Goal: Task Accomplishment & Management: Complete application form

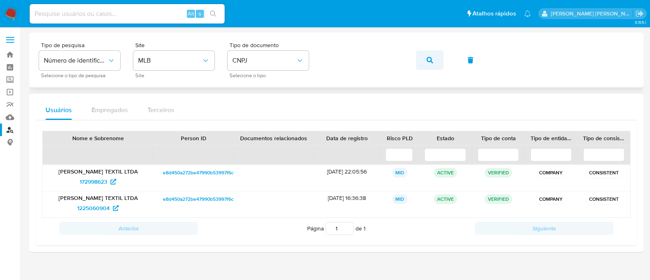
click at [429, 65] on span "button" at bounding box center [430, 60] width 6 height 18
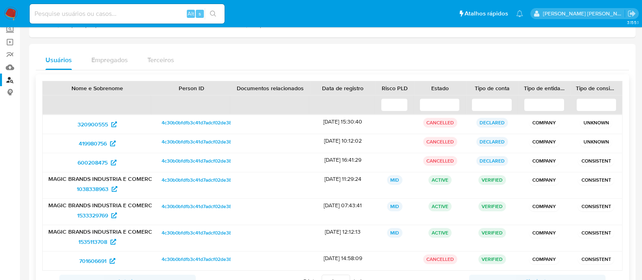
scroll to position [85, 0]
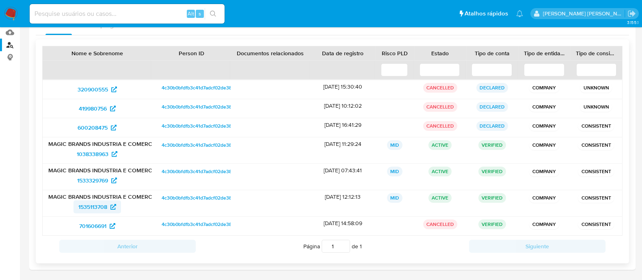
drag, startPoint x: 98, startPoint y: 204, endPoint x: 97, endPoint y: 200, distance: 4.1
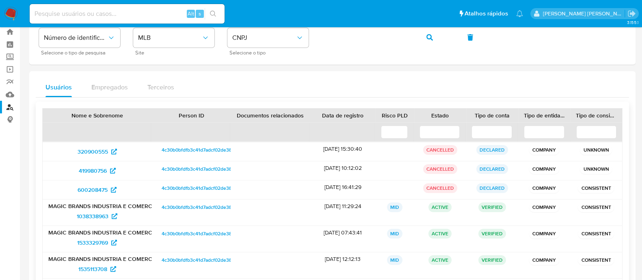
scroll to position [0, 0]
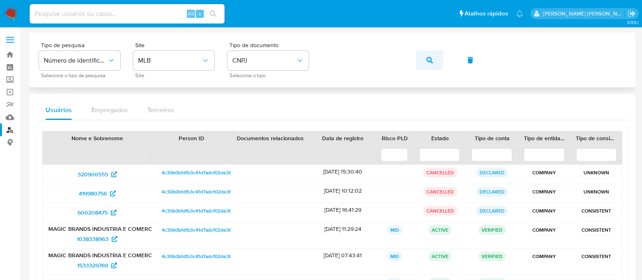
click at [430, 57] on icon "button" at bounding box center [430, 60] width 6 height 6
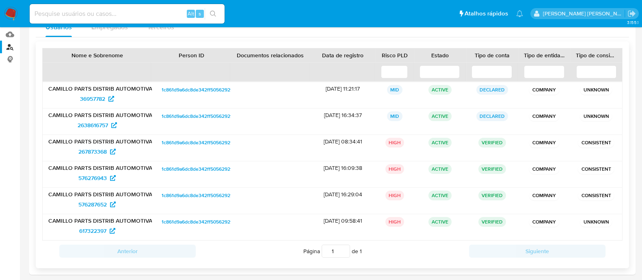
scroll to position [88, 0]
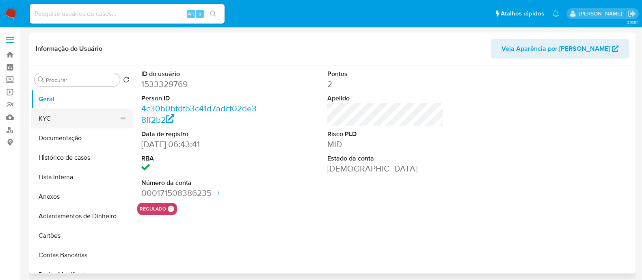
click at [78, 122] on button "KYC" at bounding box center [78, 118] width 95 height 19
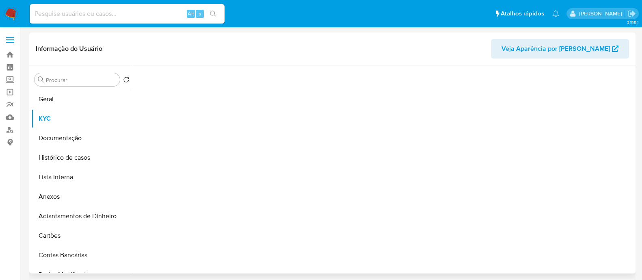
select select "10"
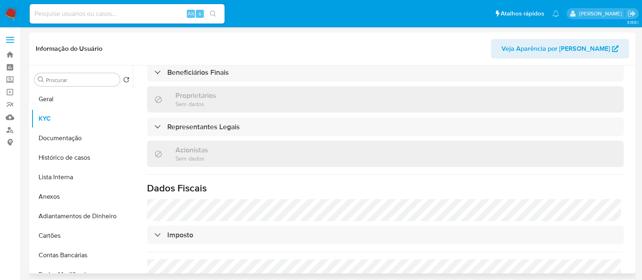
click at [271, 62] on div "Informação do Usuário Veja Aparência por Pessoa" at bounding box center [332, 48] width 606 height 33
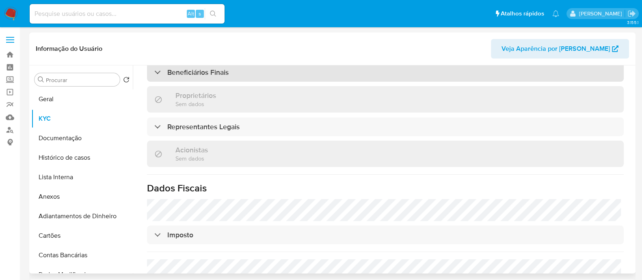
scroll to position [412, 0]
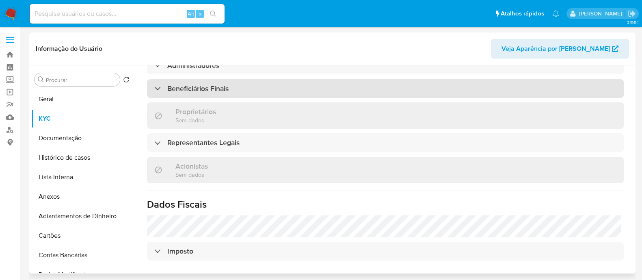
click at [266, 79] on div "Beneficiários Finais" at bounding box center [385, 88] width 477 height 19
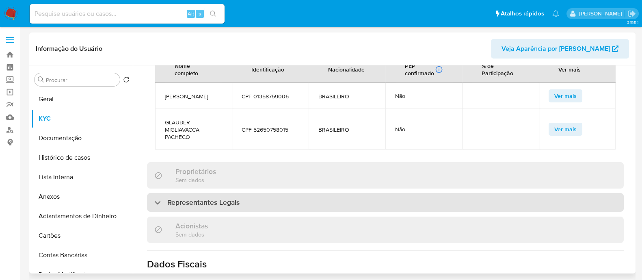
click at [256, 193] on div "Representantes Legais" at bounding box center [385, 202] width 477 height 19
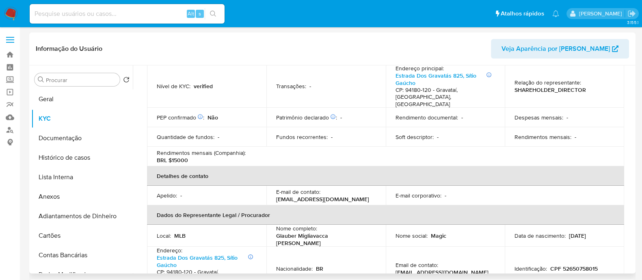
scroll to position [107, 0]
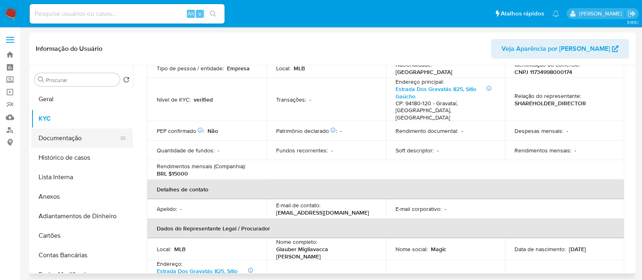
click at [77, 128] on button "Documentação" at bounding box center [78, 137] width 95 height 19
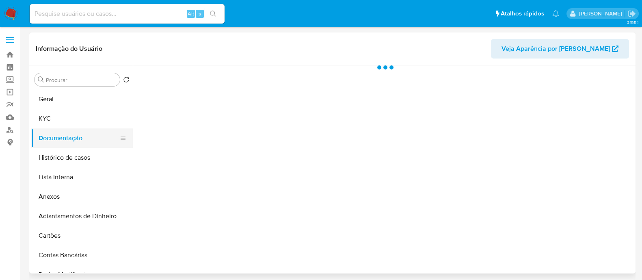
scroll to position [0, 0]
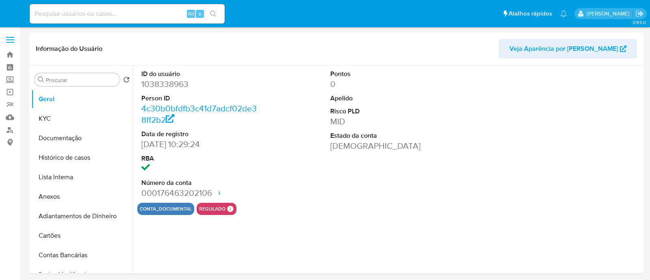
select select "10"
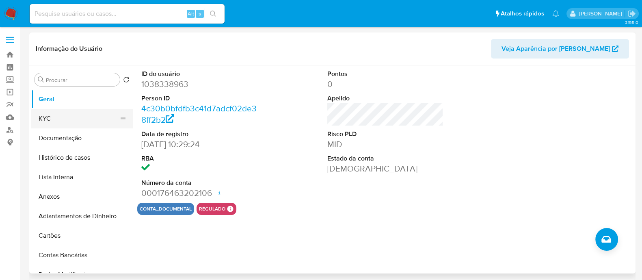
click at [75, 125] on button "KYC" at bounding box center [78, 118] width 95 height 19
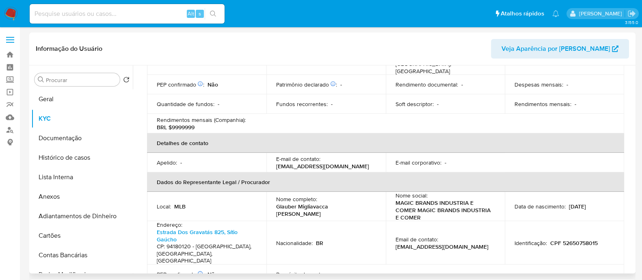
scroll to position [305, 0]
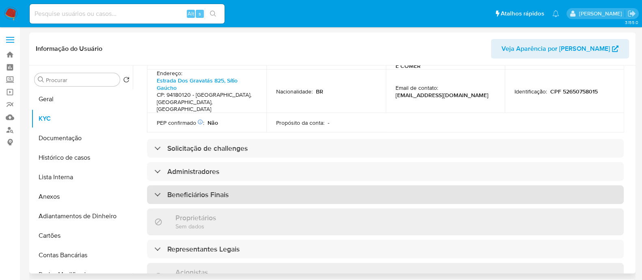
click at [208, 190] on h3 "Beneficiários Finais" at bounding box center [197, 194] width 61 height 9
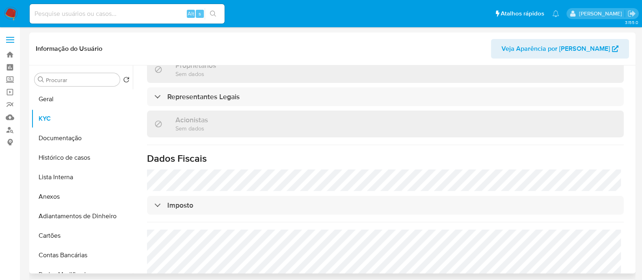
scroll to position [623, 0]
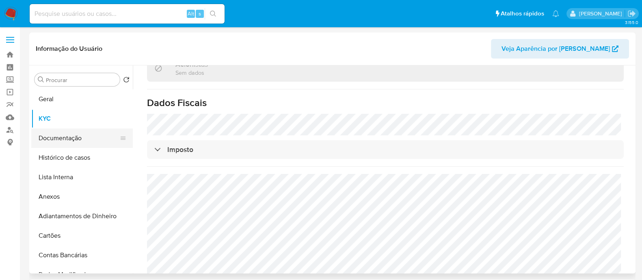
click at [68, 140] on button "Documentação" at bounding box center [78, 137] width 95 height 19
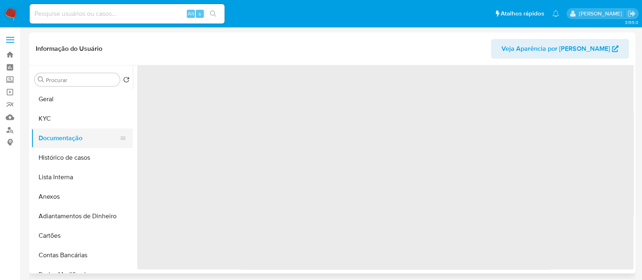
scroll to position [0, 0]
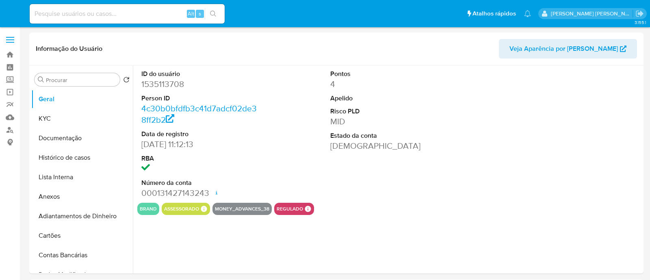
select select "10"
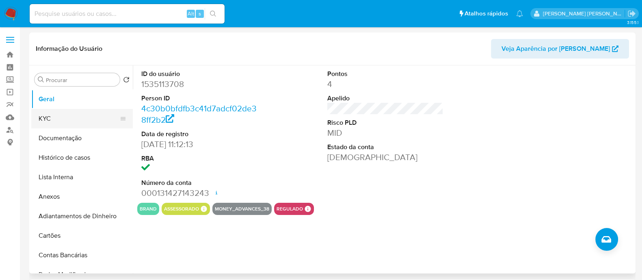
click at [59, 121] on button "KYC" at bounding box center [78, 118] width 95 height 19
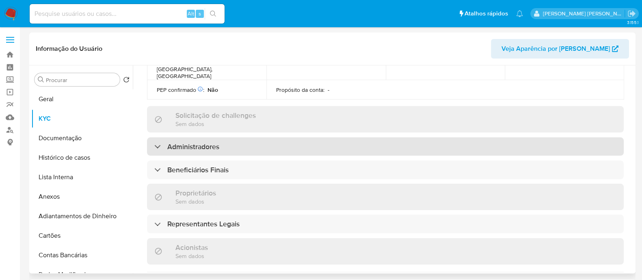
scroll to position [406, 0]
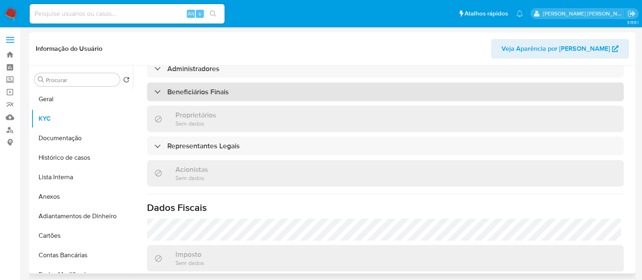
click at [250, 82] on div "Beneficiários Finais" at bounding box center [385, 91] width 477 height 19
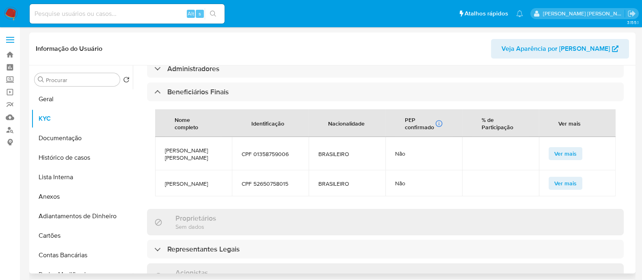
scroll to position [508, 0]
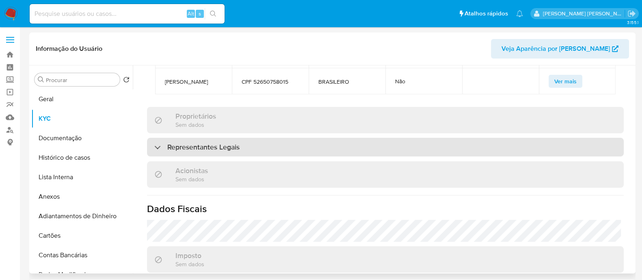
click at [256, 145] on div "Representantes Legais" at bounding box center [385, 147] width 477 height 19
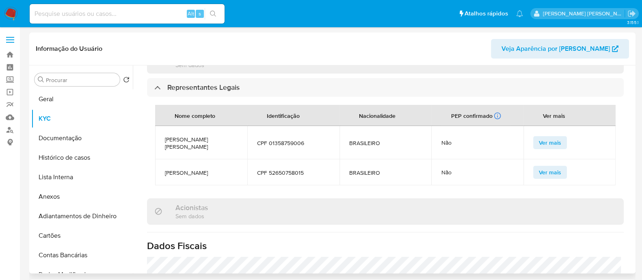
scroll to position [660, 0]
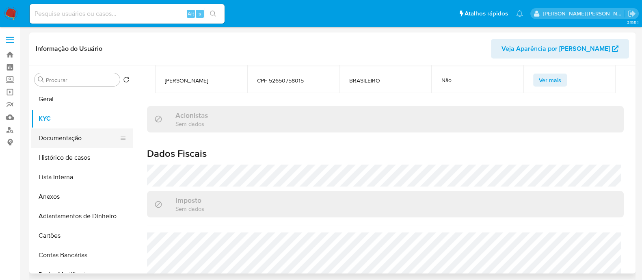
click at [85, 135] on button "Documentação" at bounding box center [78, 137] width 95 height 19
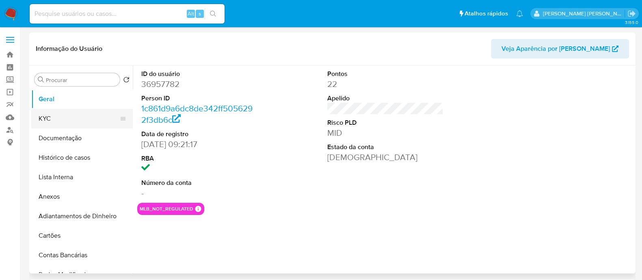
click at [36, 121] on button "KYC" at bounding box center [78, 118] width 95 height 19
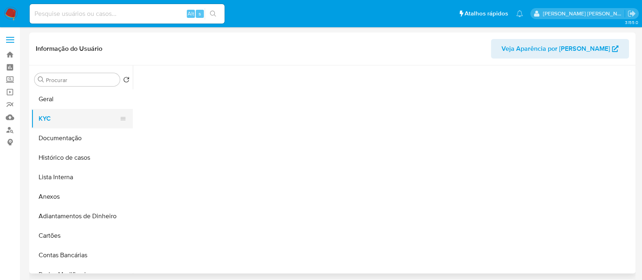
select select "10"
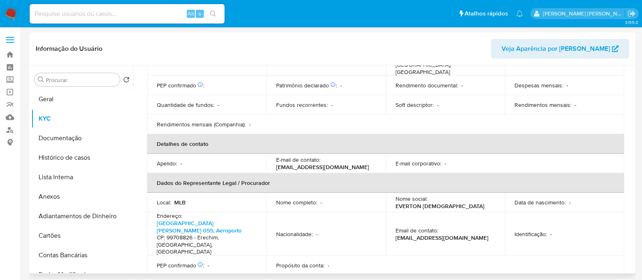
scroll to position [346, 0]
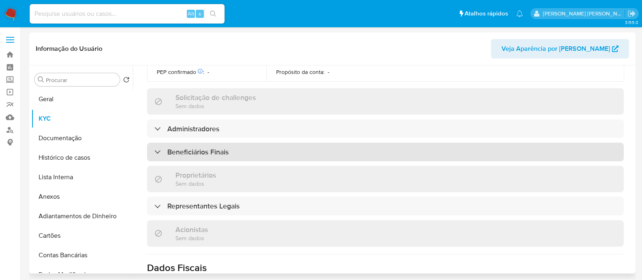
click at [203, 147] on h3 "Beneficiários Finais" at bounding box center [197, 151] width 61 height 9
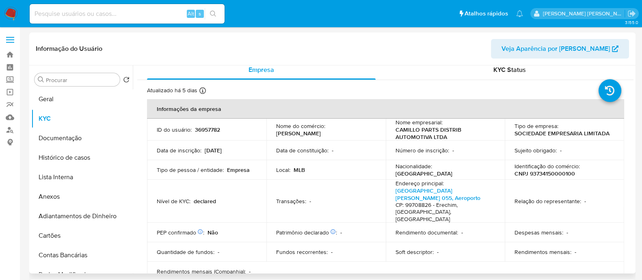
scroll to position [0, 0]
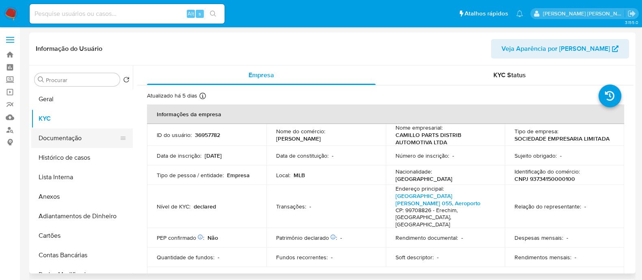
click at [69, 136] on button "Documentação" at bounding box center [78, 137] width 95 height 19
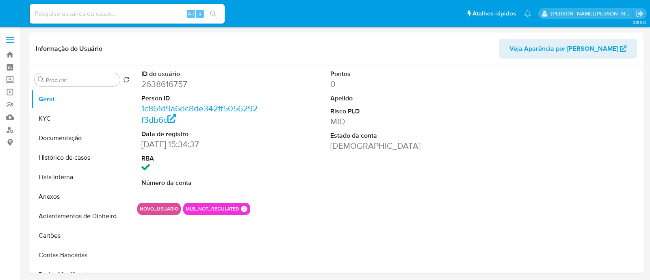
select select "10"
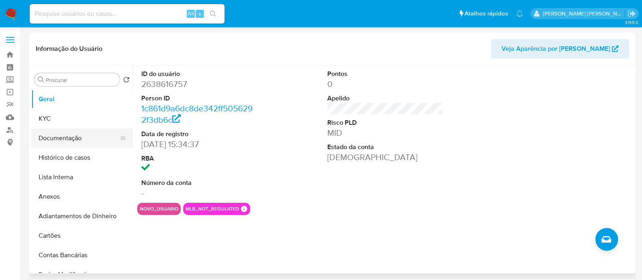
click at [58, 138] on button "Documentação" at bounding box center [78, 137] width 95 height 19
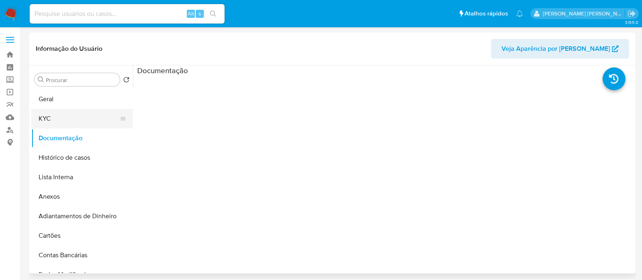
click at [65, 109] on button "KYC" at bounding box center [78, 118] width 95 height 19
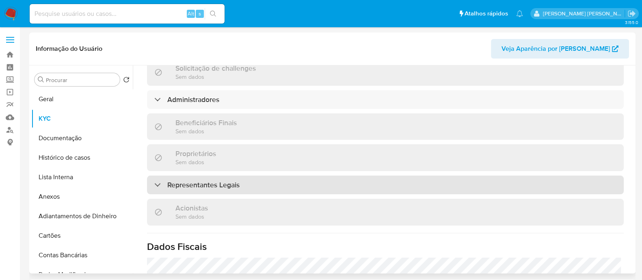
click at [238, 181] on h3 "Representantes Legais" at bounding box center [203, 184] width 72 height 9
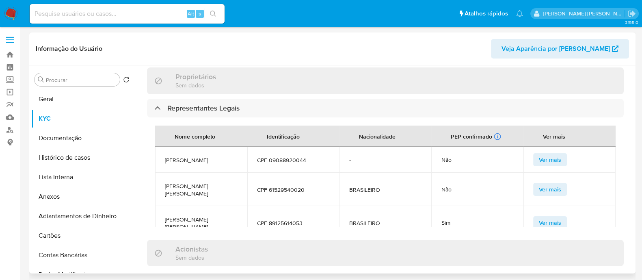
scroll to position [429, 0]
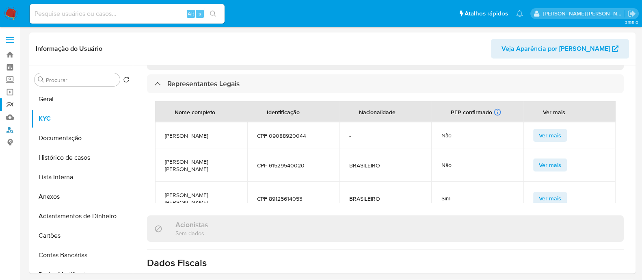
drag, startPoint x: 9, startPoint y: 126, endPoint x: 18, endPoint y: 107, distance: 21.4
click at [9, 126] on link "Localizador de pessoas" at bounding box center [48, 129] width 97 height 13
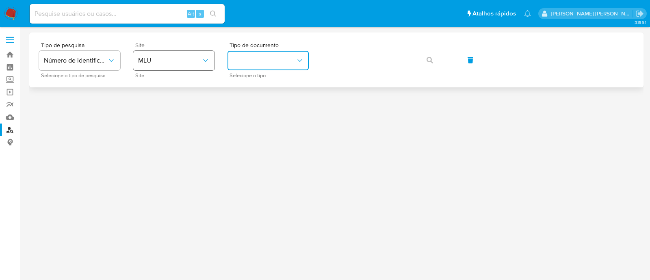
drag, startPoint x: 234, startPoint y: 63, endPoint x: 182, endPoint y: 56, distance: 51.6
click at [233, 63] on button "identificationType" at bounding box center [267, 60] width 81 height 19
click at [182, 56] on button "MLU" at bounding box center [173, 60] width 81 height 19
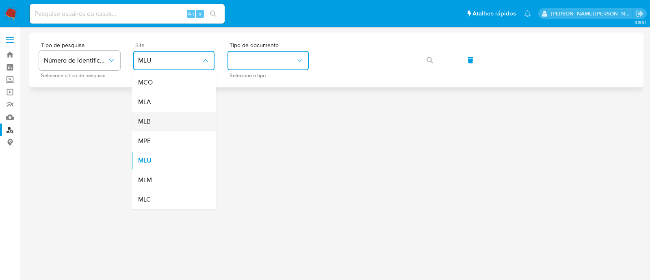
click at [171, 126] on div "MLB" at bounding box center [171, 121] width 67 height 19
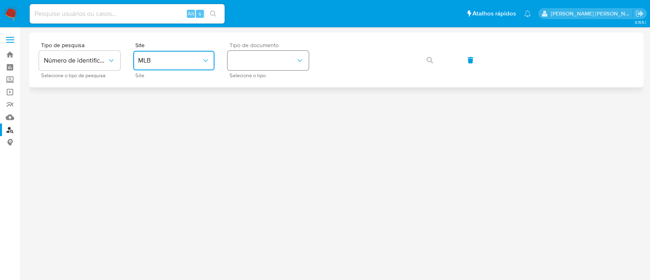
click at [270, 65] on button "identificationType" at bounding box center [267, 60] width 81 height 19
click at [250, 89] on div "CNPJ CNPJ" at bounding box center [265, 87] width 67 height 28
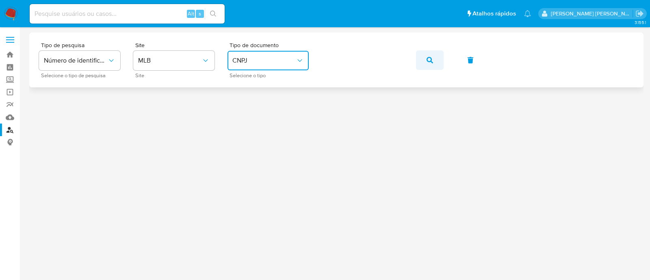
click at [435, 56] on button "button" at bounding box center [430, 59] width 28 height 19
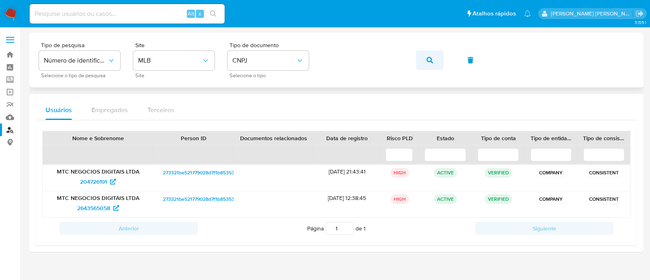
click at [438, 58] on button "button" at bounding box center [430, 59] width 28 height 19
click at [421, 56] on button "button" at bounding box center [430, 59] width 28 height 19
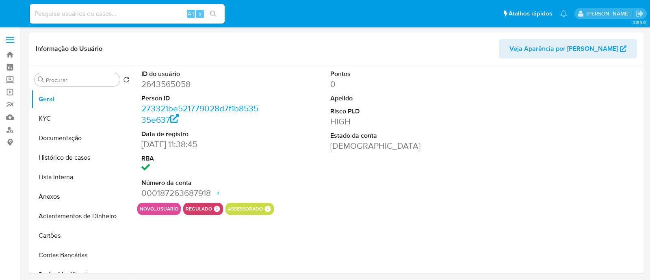
select select "10"
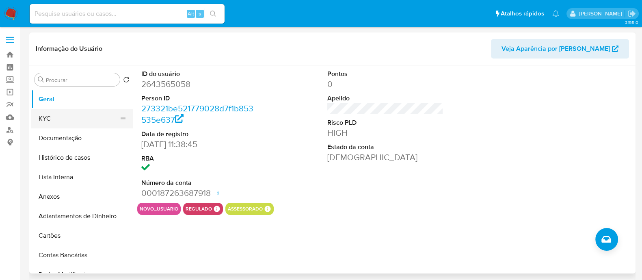
click at [61, 120] on button "KYC" at bounding box center [78, 118] width 95 height 19
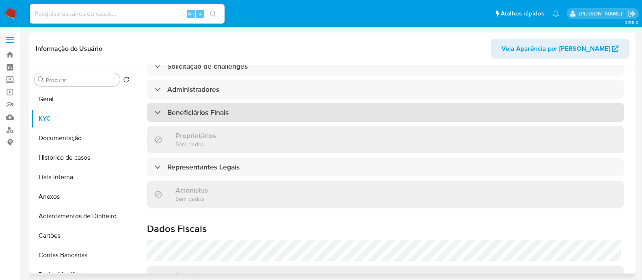
scroll to position [361, 0]
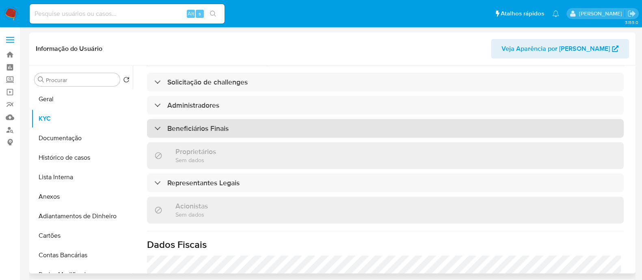
click at [279, 119] on div "Beneficiários Finais" at bounding box center [385, 128] width 477 height 19
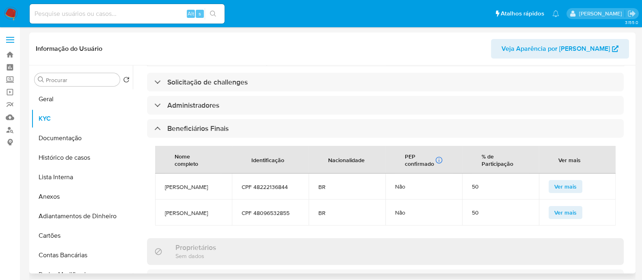
scroll to position [412, 0]
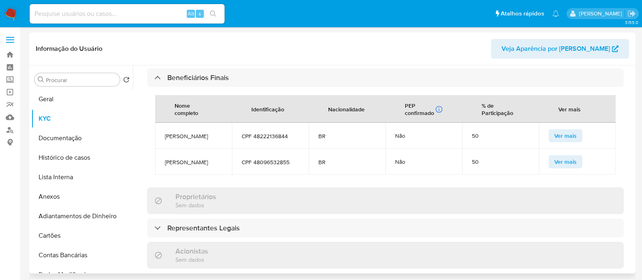
drag, startPoint x: 61, startPoint y: 152, endPoint x: 133, endPoint y: 171, distance: 74.0
click at [61, 152] on button "Histórico de casos" at bounding box center [82, 157] width 102 height 19
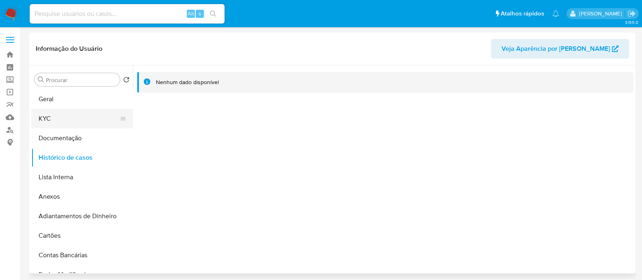
click at [44, 113] on button "KYC" at bounding box center [78, 118] width 95 height 19
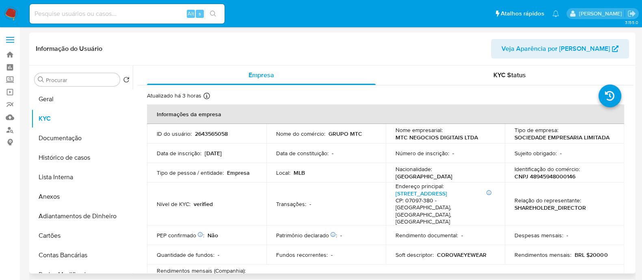
click at [539, 177] on p "CNPJ 48945948000146" at bounding box center [545, 176] width 61 height 7
copy p "48945948000146"
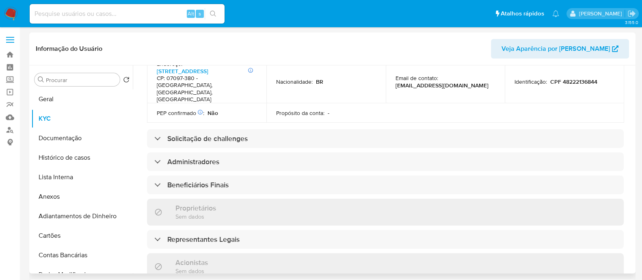
scroll to position [305, 0]
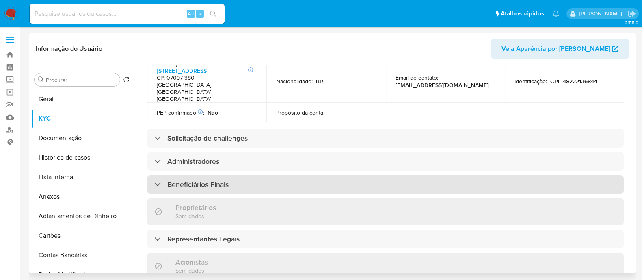
click at [225, 180] on h3 "Beneficiários Finais" at bounding box center [197, 184] width 61 height 9
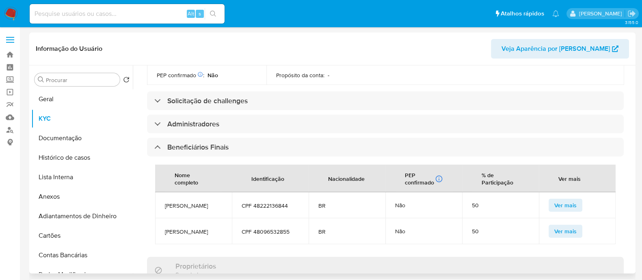
scroll to position [406, 0]
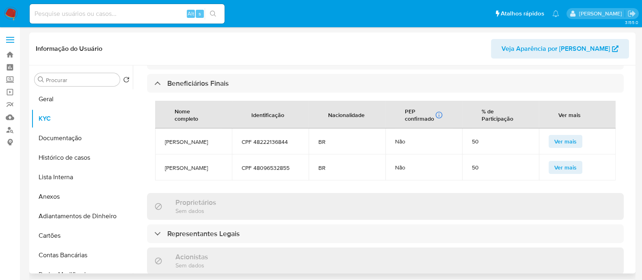
click at [171, 138] on span "Matheus Moreira de Lima" at bounding box center [193, 141] width 57 height 7
copy span "Matheus Moreira de Lima"
click at [201, 164] on span "Drusila Dorcas Gomes Callejon" at bounding box center [193, 167] width 57 height 7
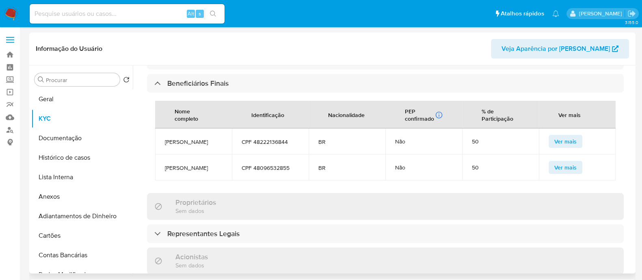
click at [201, 164] on span "Drusila Dorcas Gomes Callejon" at bounding box center [193, 167] width 57 height 7
copy span "Drusila Dorcas Gomes Callejon"
click at [41, 100] on button "Geral" at bounding box center [78, 98] width 95 height 19
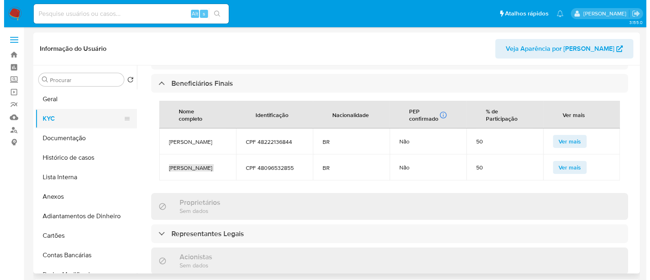
scroll to position [0, 0]
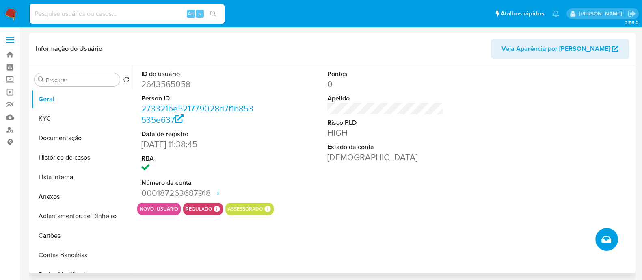
click at [607, 245] on button "Criar caso manual" at bounding box center [607, 239] width 23 height 23
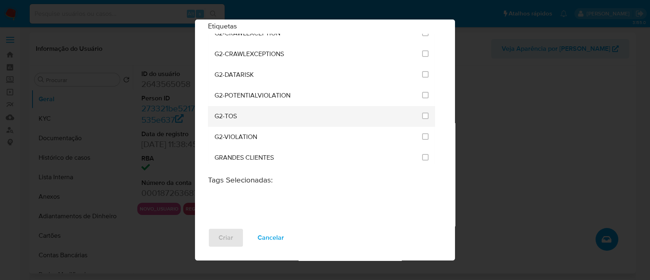
scroll to position [609, 0]
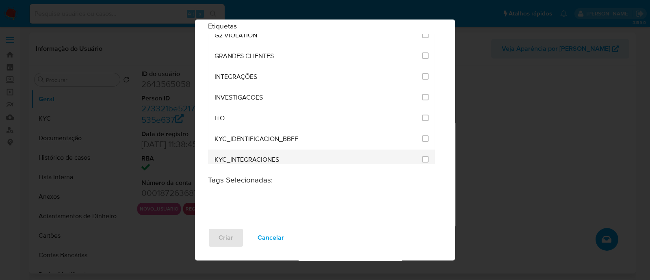
click at [422, 149] on li "KYC_INTEGRACIONES" at bounding box center [321, 159] width 227 height 21
click at [422, 156] on input "2093" at bounding box center [425, 159] width 6 height 6
checkbox input "true"
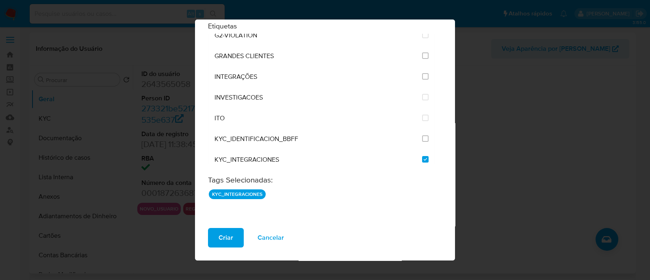
click at [238, 228] on button "Criar" at bounding box center [226, 237] width 36 height 19
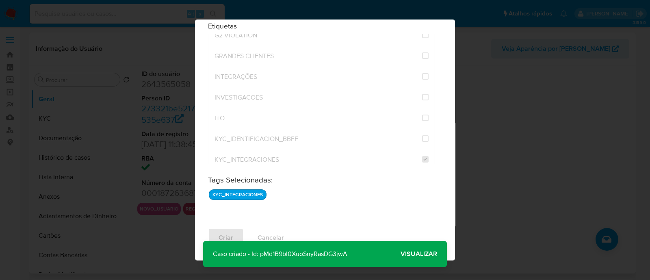
click at [401, 254] on span "Visualizar" at bounding box center [419, 254] width 37 height 0
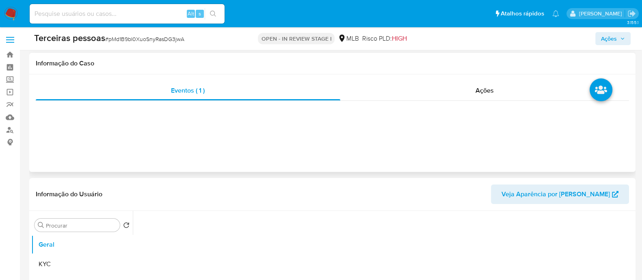
scroll to position [101, 0]
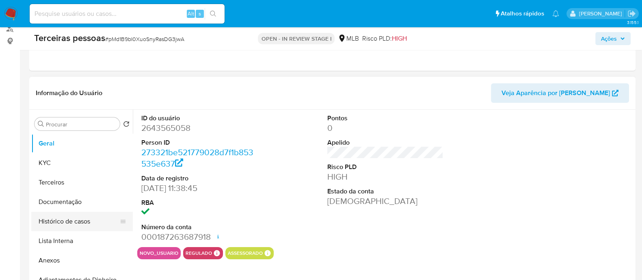
select select "10"
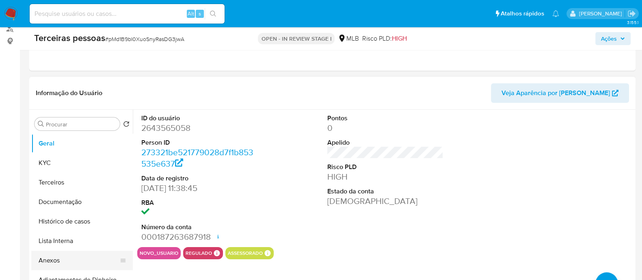
click at [84, 253] on button "Anexos" at bounding box center [78, 260] width 95 height 19
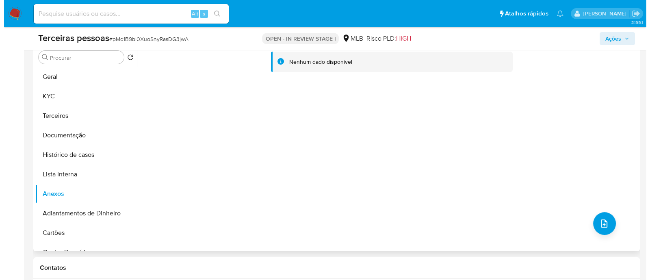
scroll to position [254, 0]
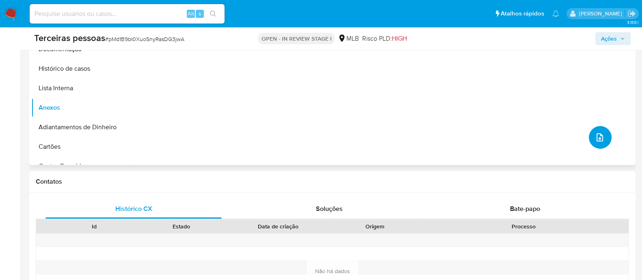
click at [595, 128] on button "upload-file" at bounding box center [600, 137] width 23 height 23
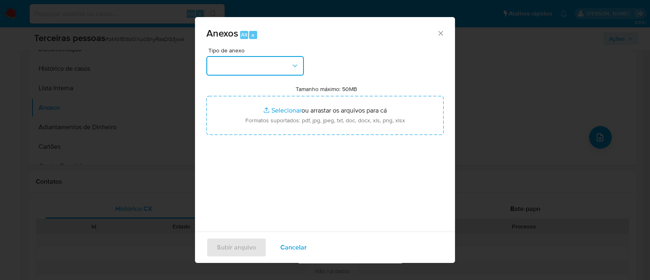
click at [251, 65] on button "button" at bounding box center [254, 65] width 97 height 19
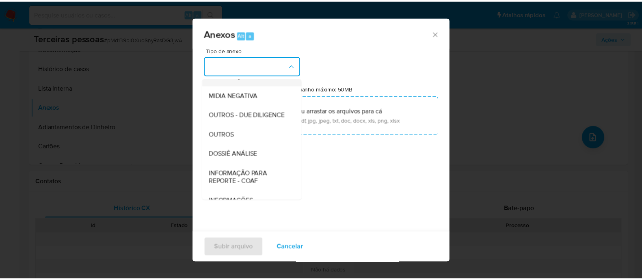
scroll to position [125, 0]
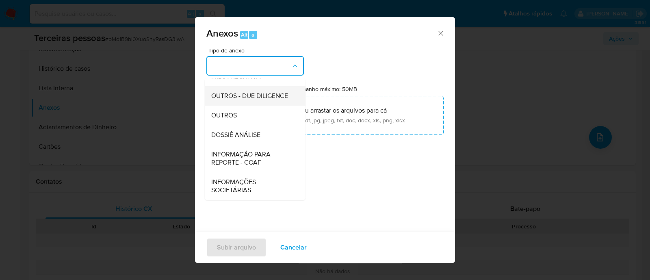
click at [219, 86] on div "OUTROS - DUE DILIGENCE" at bounding box center [252, 95] width 83 height 19
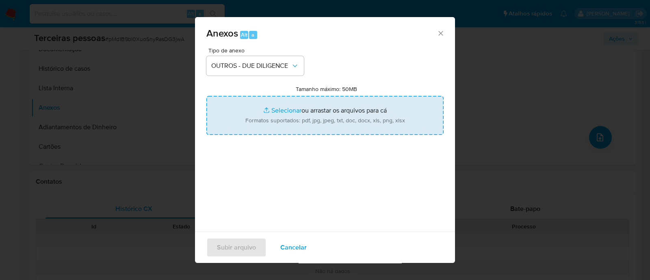
click at [360, 121] on input "Tamanho máximo: 50MB Selecionar arquivos" at bounding box center [324, 115] width 237 height 39
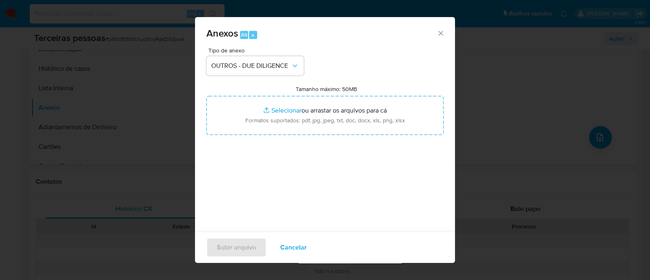
click at [497, 81] on div "Anexos Alt a Tipo de anexo OUTROS - DUE DILIGENCE Tamanho máximo: 50MB Selecion…" at bounding box center [325, 140] width 650 height 280
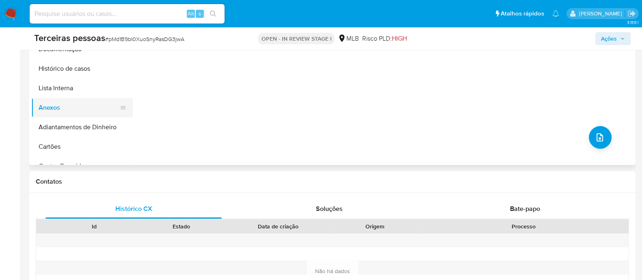
click at [77, 98] on button "Anexos" at bounding box center [78, 107] width 95 height 19
click at [56, 88] on button "Lista Interna" at bounding box center [78, 87] width 95 height 19
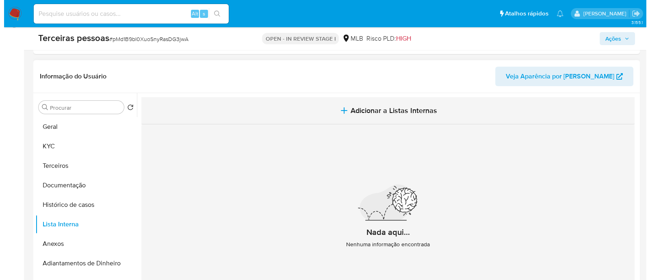
scroll to position [101, 0]
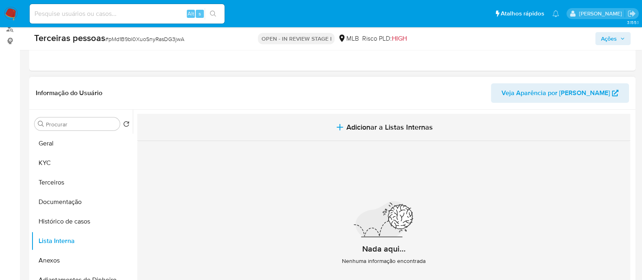
click at [383, 115] on button "Adicionar a Listas Internas" at bounding box center [383, 127] width 493 height 27
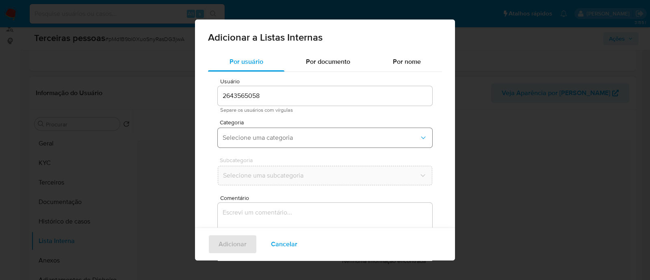
click at [264, 139] on span "Selecione uma categoria" at bounding box center [321, 138] width 197 height 8
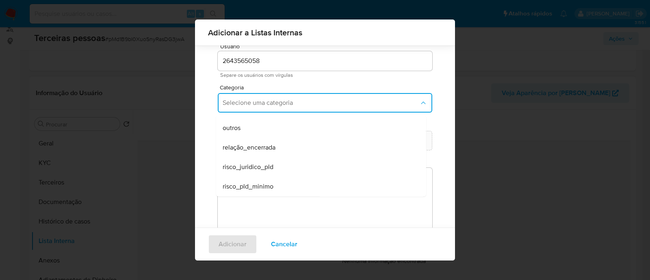
scroll to position [44, 0]
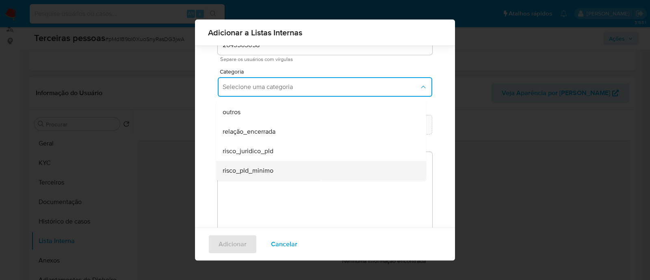
click at [261, 165] on div "risco_pld_minimo" at bounding box center [319, 170] width 192 height 19
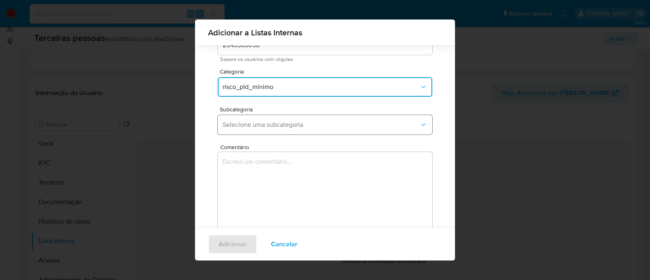
click at [247, 117] on button "Selecione uma subcategoria" at bounding box center [325, 124] width 214 height 19
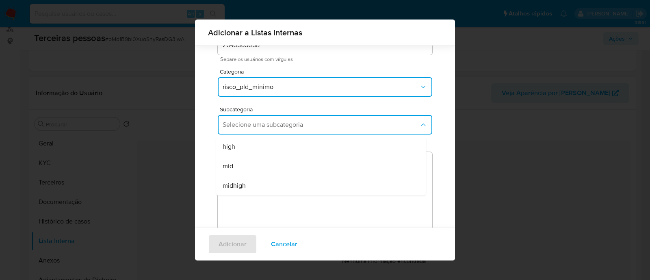
drag, startPoint x: 235, startPoint y: 137, endPoint x: 240, endPoint y: 139, distance: 5.5
click at [236, 137] on div "high" at bounding box center [319, 146] width 192 height 19
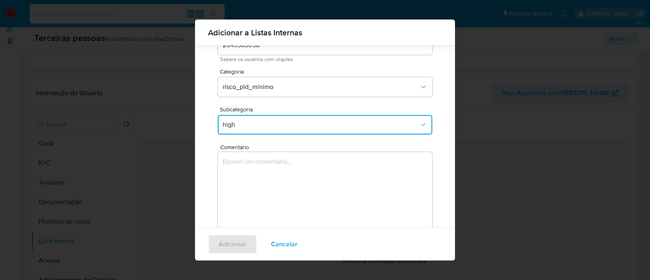
click at [399, 174] on textarea "Comentário" at bounding box center [325, 191] width 214 height 78
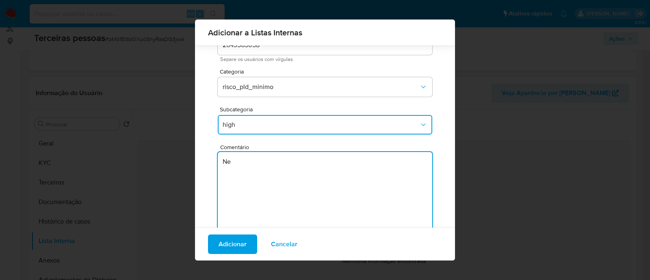
type textarea "N"
type textarea "Conforme Risco PLD"
click at [220, 243] on span "Adicionar" at bounding box center [233, 244] width 28 height 18
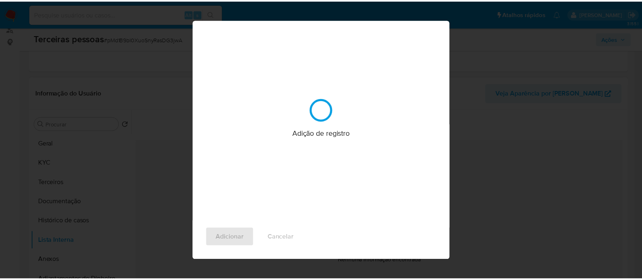
scroll to position [0, 0]
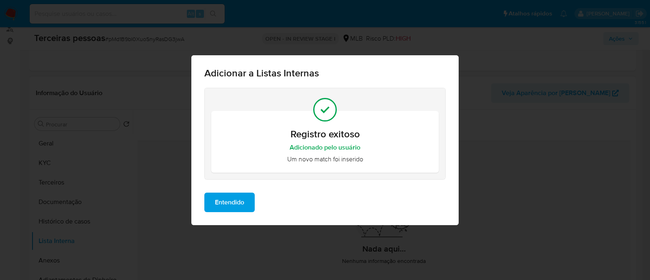
click at [226, 201] on span "Entendido" at bounding box center [229, 202] width 29 height 18
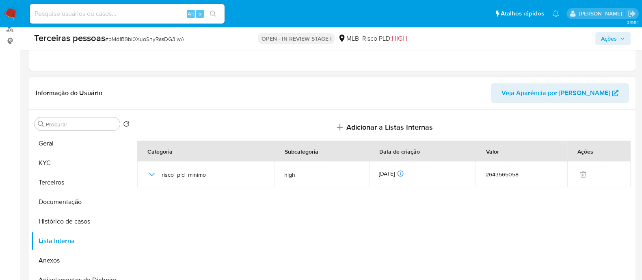
click at [469, 228] on div at bounding box center [383, 214] width 501 height 208
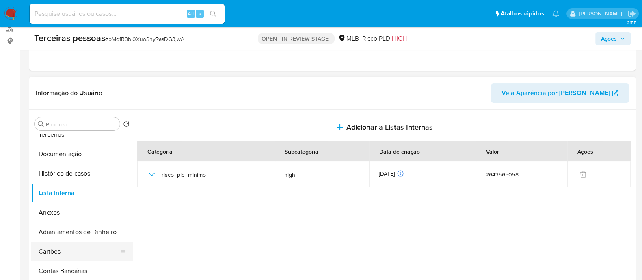
scroll to position [101, 0]
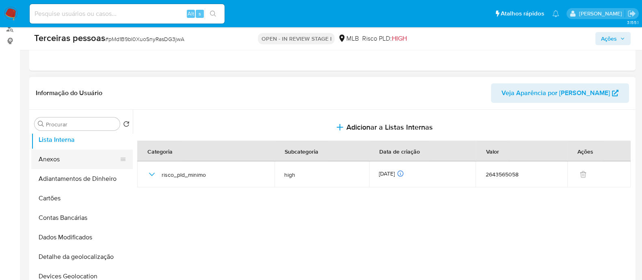
click at [62, 152] on button "Anexos" at bounding box center [78, 158] width 95 height 19
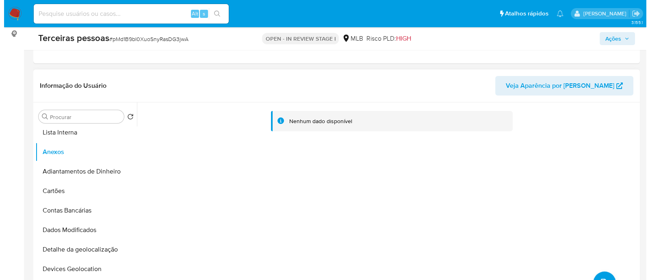
scroll to position [152, 0]
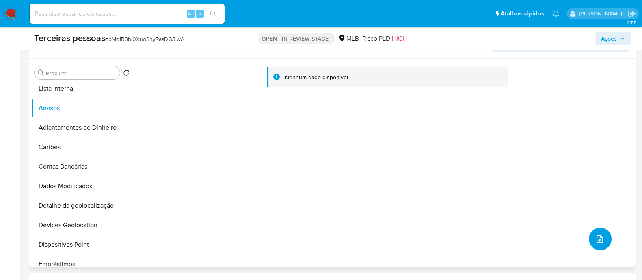
click at [603, 241] on button "upload-file" at bounding box center [600, 238] width 23 height 23
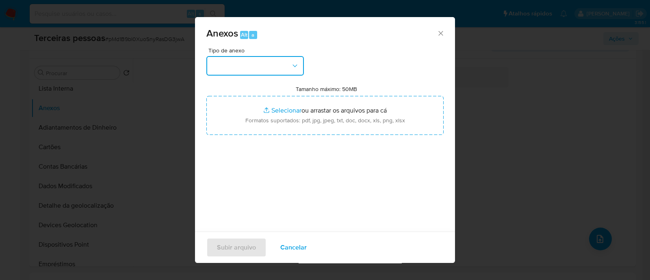
click at [269, 60] on button "button" at bounding box center [254, 65] width 97 height 19
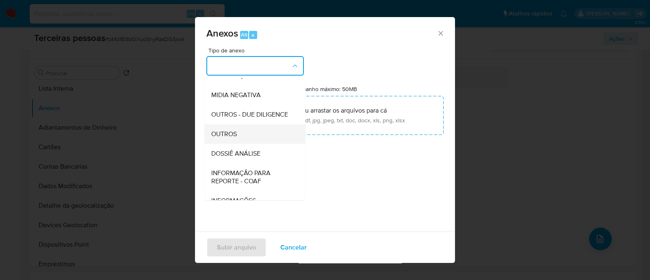
scroll to position [125, 0]
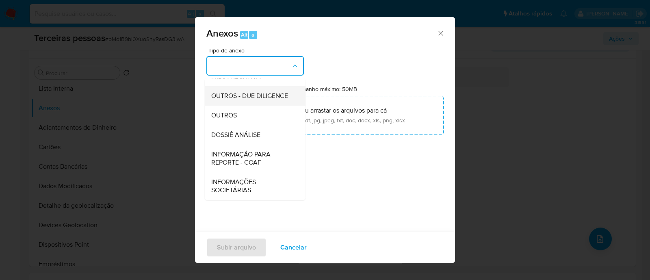
click at [239, 92] on span "OUTROS - DUE DILIGENCE" at bounding box center [249, 96] width 77 height 8
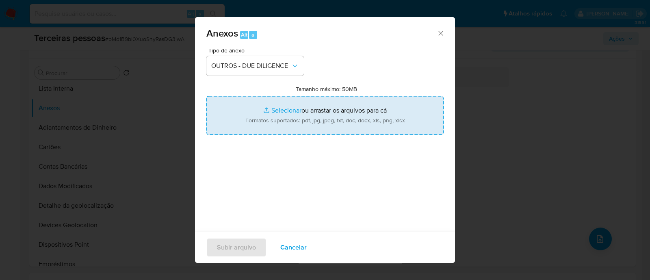
click at [341, 113] on input "Tamanho máximo: 50MB Selecionar arquivos" at bounding box center [324, 115] width 237 height 39
type input "C:\fakepath\Matriz de Risco - MTC NEGOCIOS DIGITAIS LTDA.pdf"
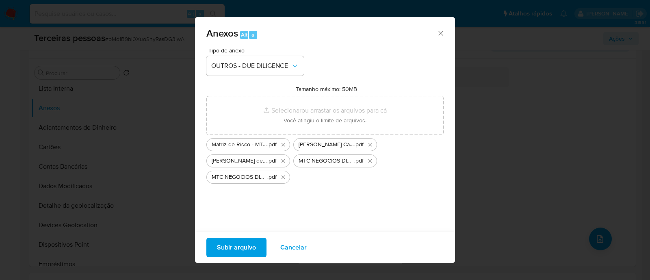
click at [245, 249] on span "Subir arquivo" at bounding box center [236, 247] width 39 height 18
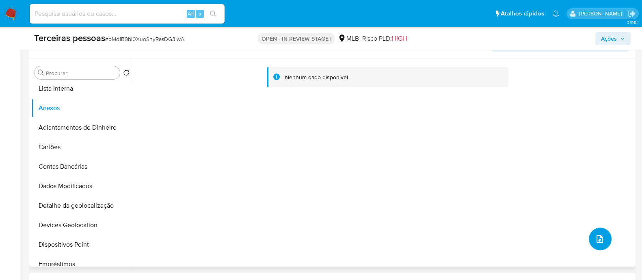
click at [595, 238] on icon "upload-file" at bounding box center [600, 239] width 10 height 10
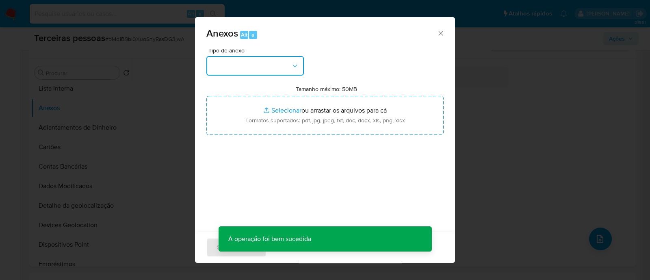
click at [209, 75] on button "button" at bounding box center [254, 65] width 97 height 19
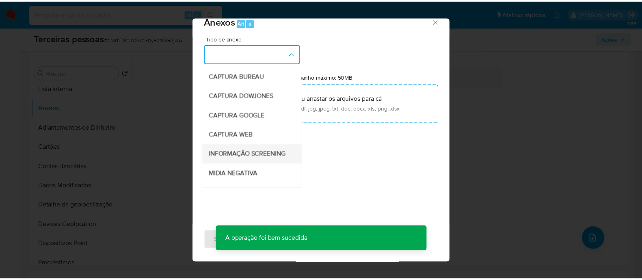
scroll to position [101, 0]
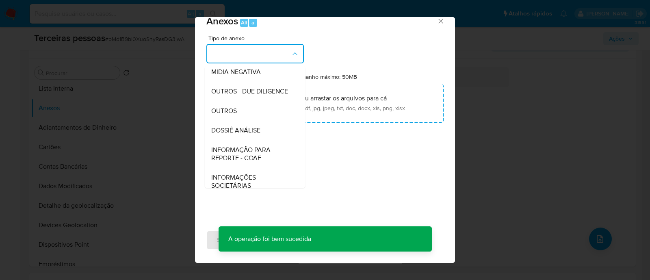
click at [266, 95] on span "OUTROS - DUE DILIGENCE" at bounding box center [249, 91] width 77 height 8
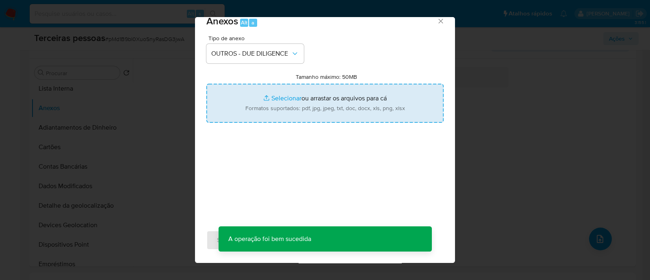
click at [309, 104] on input "Tamanho máximo: 50MB Selecionar arquivos" at bounding box center [324, 103] width 237 height 39
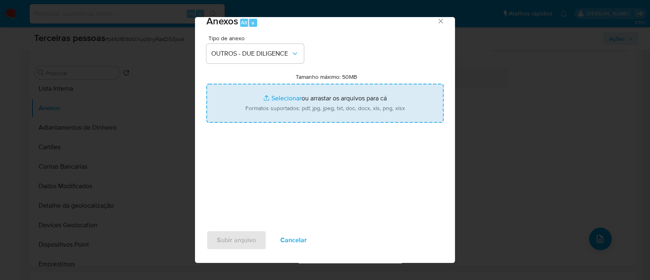
type input "C:\fakepath\Matriz de Risco - MTC NEGOCIOS DIGITAIS LTDA.pdf"
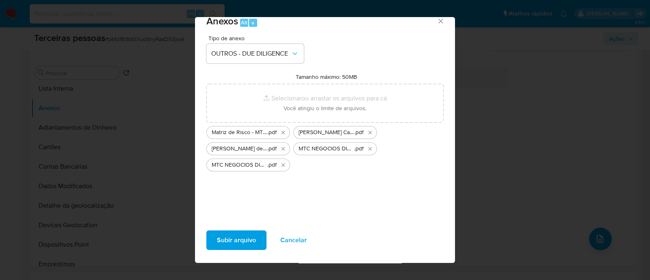
click at [258, 238] on button "Subir arquivo" at bounding box center [236, 239] width 60 height 19
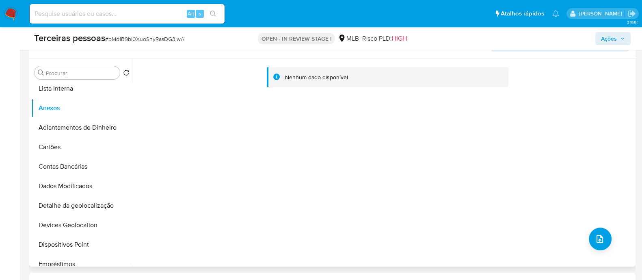
click at [362, 195] on div "Nenhum dado disponível" at bounding box center [383, 162] width 501 height 208
click at [84, 132] on button "Adiantamentos de Dinheiro" at bounding box center [78, 127] width 95 height 19
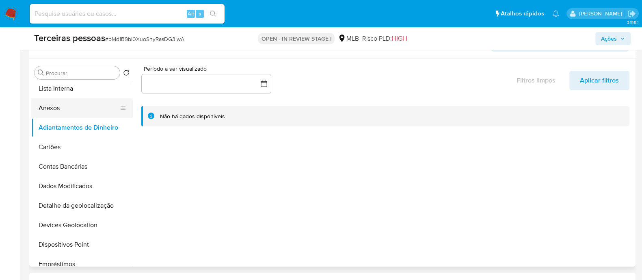
click at [63, 109] on button "Anexos" at bounding box center [78, 107] width 95 height 19
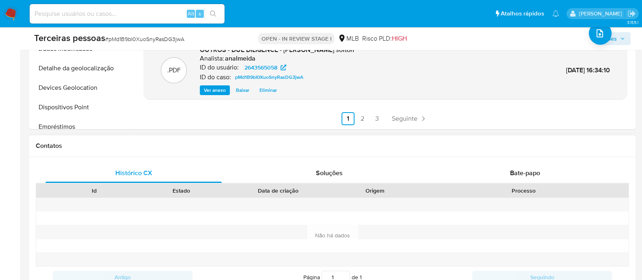
scroll to position [355, 0]
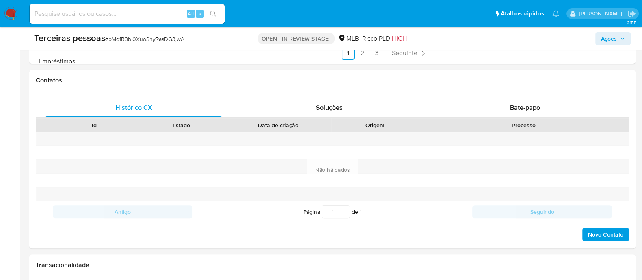
click at [607, 42] on span "Ações" at bounding box center [609, 38] width 16 height 13
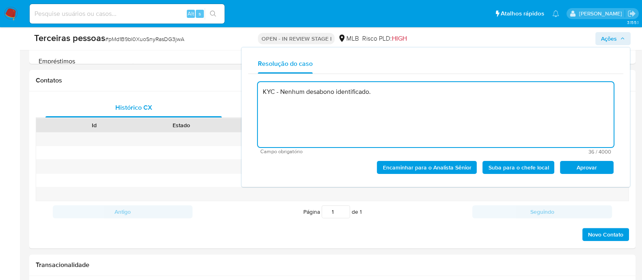
click at [591, 172] on span "Aprovar" at bounding box center [587, 167] width 42 height 11
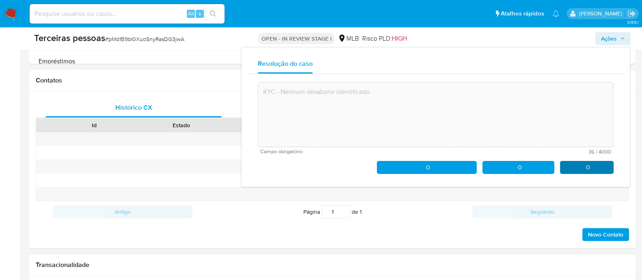
type textarea "KYC - Nenhum desabono identificado."
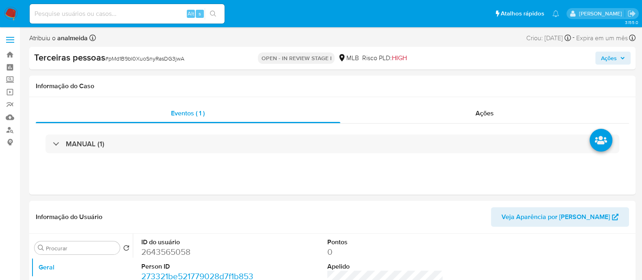
select select "10"
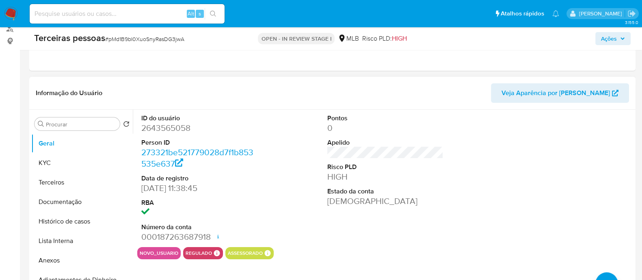
scroll to position [50, 0]
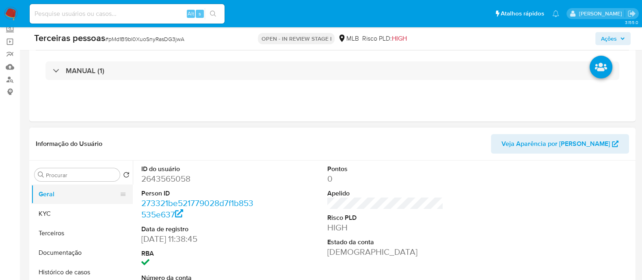
click at [39, 184] on button "Geral" at bounding box center [78, 193] width 95 height 19
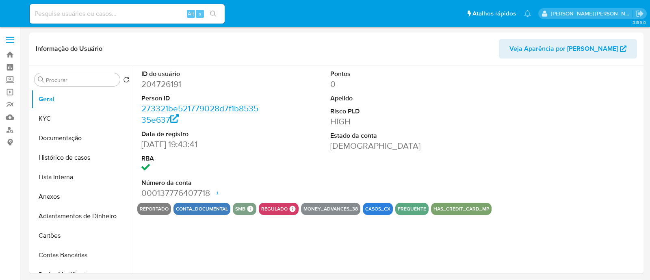
select select "10"
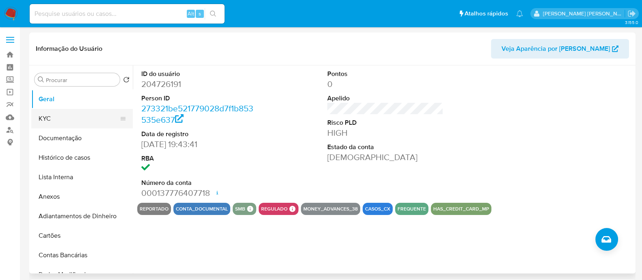
click at [76, 117] on button "KYC" at bounding box center [78, 118] width 95 height 19
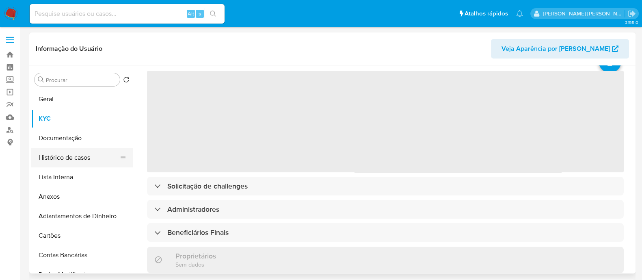
scroll to position [50, 0]
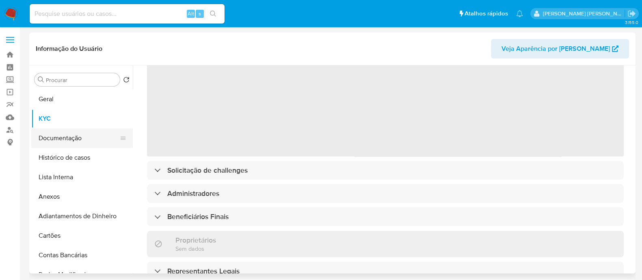
click at [66, 136] on button "Documentação" at bounding box center [78, 137] width 95 height 19
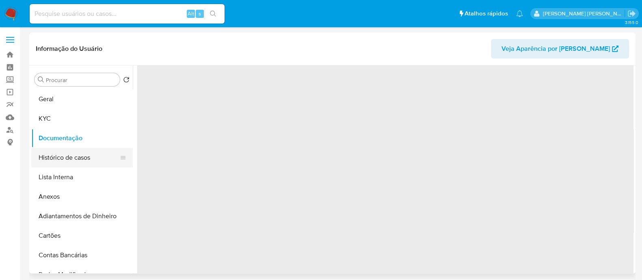
scroll to position [0, 0]
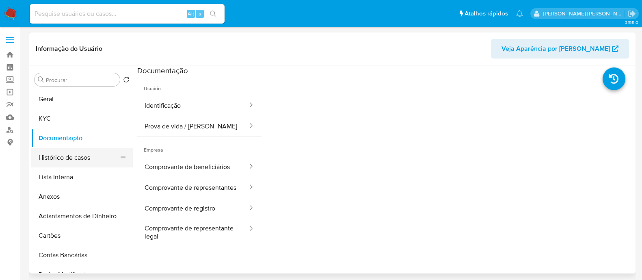
click at [84, 157] on button "Histórico de casos" at bounding box center [78, 157] width 95 height 19
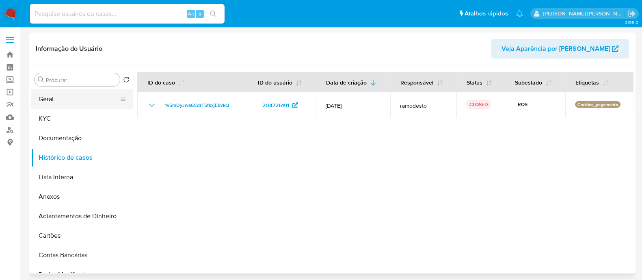
click at [54, 93] on button "Geral" at bounding box center [78, 98] width 95 height 19
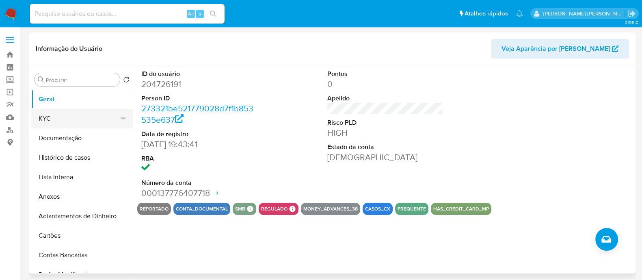
click at [53, 119] on button "KYC" at bounding box center [78, 118] width 95 height 19
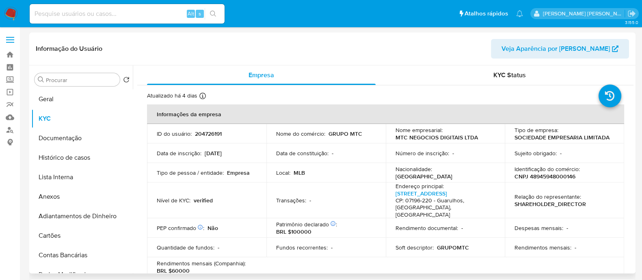
scroll to position [203, 0]
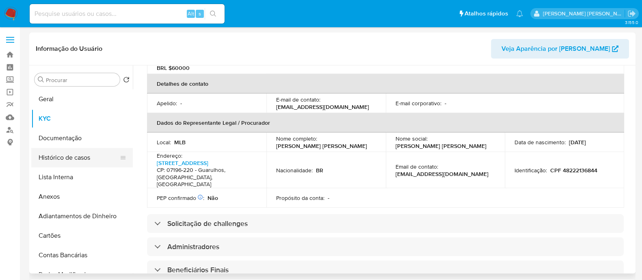
click at [66, 160] on button "Histórico de casos" at bounding box center [78, 157] width 95 height 19
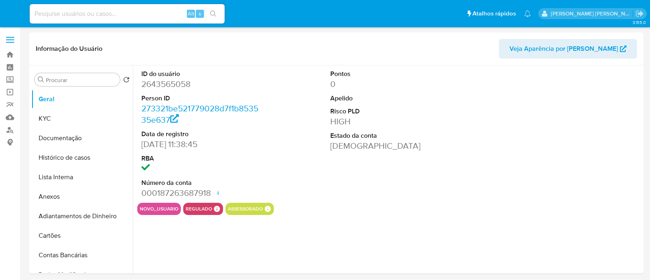
select select "10"
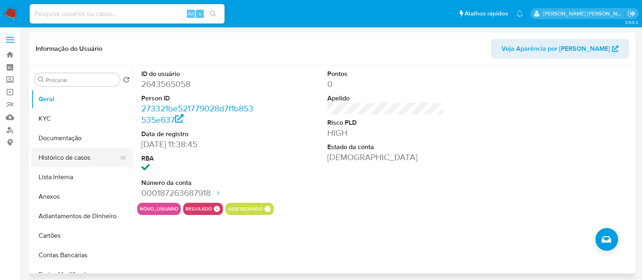
click at [56, 159] on button "Histórico de casos" at bounding box center [78, 157] width 95 height 19
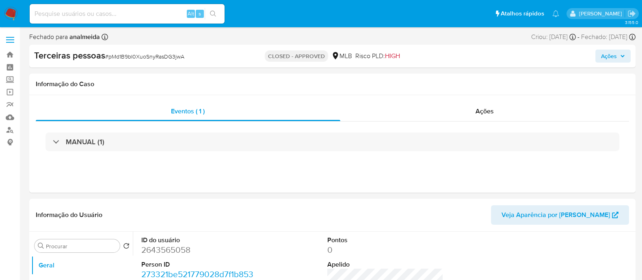
select select "10"
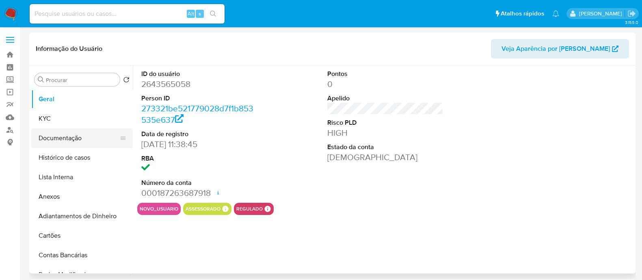
select select "10"
drag, startPoint x: 67, startPoint y: 155, endPoint x: 89, endPoint y: 145, distance: 24.4
click at [67, 155] on button "Histórico de casos" at bounding box center [82, 157] width 102 height 19
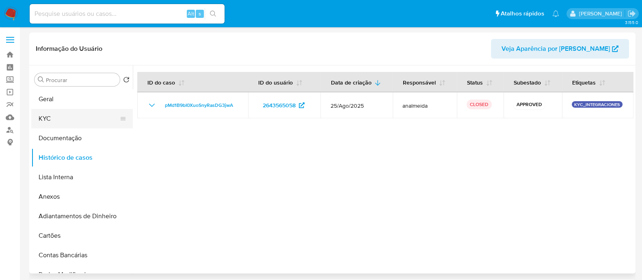
click at [72, 113] on button "KYC" at bounding box center [78, 118] width 95 height 19
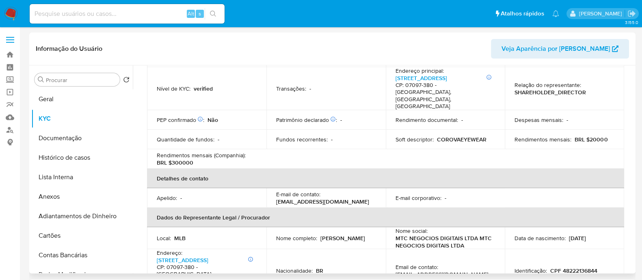
scroll to position [36, 0]
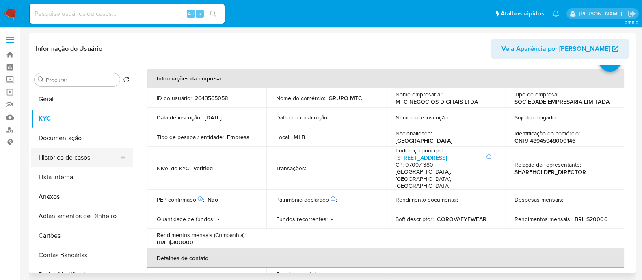
click at [69, 158] on button "Histórico de casos" at bounding box center [78, 157] width 95 height 19
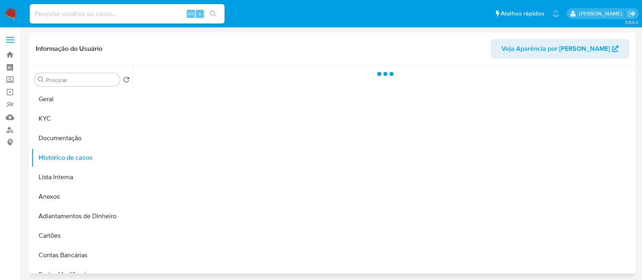
scroll to position [0, 0]
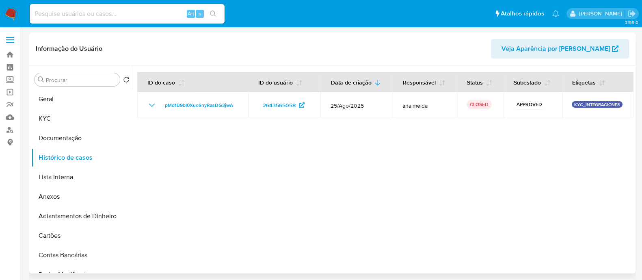
click at [329, 179] on div at bounding box center [383, 169] width 501 height 208
